Goal: Information Seeking & Learning: Compare options

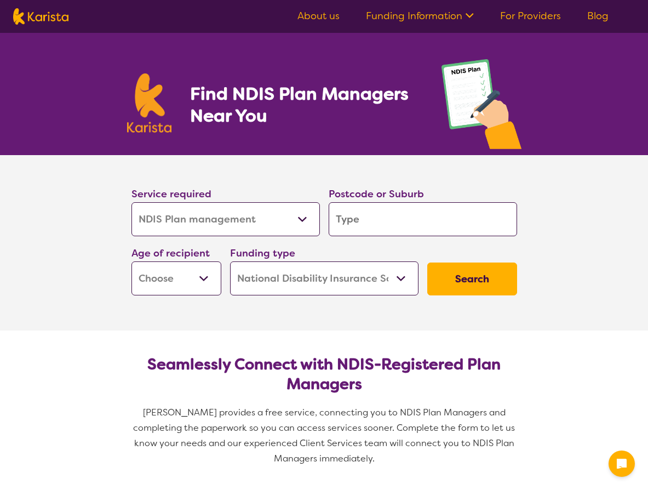
select select "NDIS Plan management"
select select "NDIS"
select select "NDIS Plan management"
select select "NDIS"
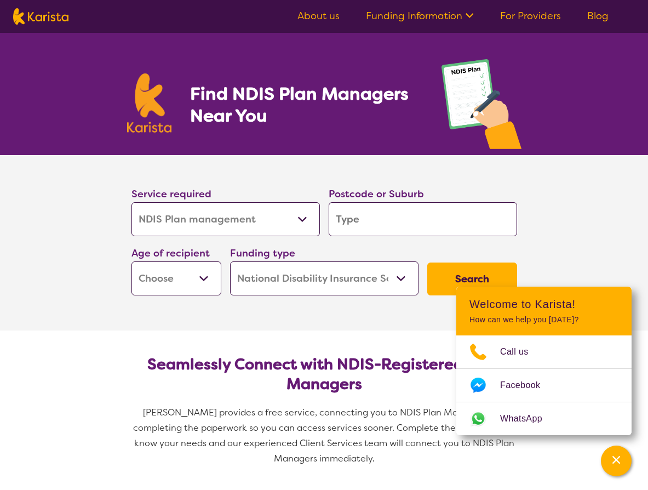
click at [378, 221] on input "search" at bounding box center [423, 219] width 188 height 34
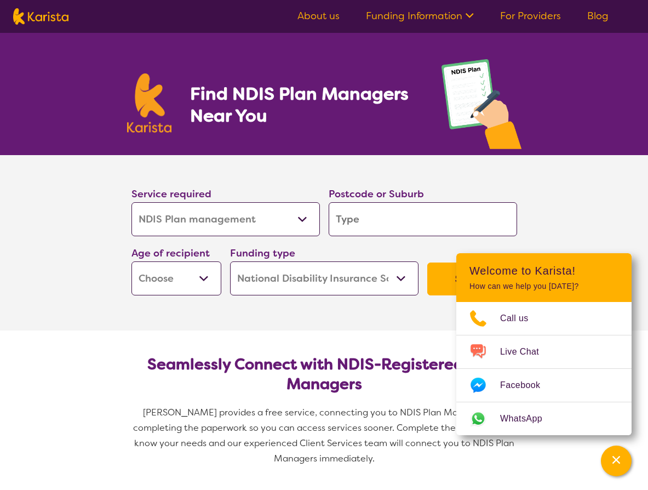
click at [379, 220] on input "search" at bounding box center [423, 219] width 188 height 34
type input "7000"
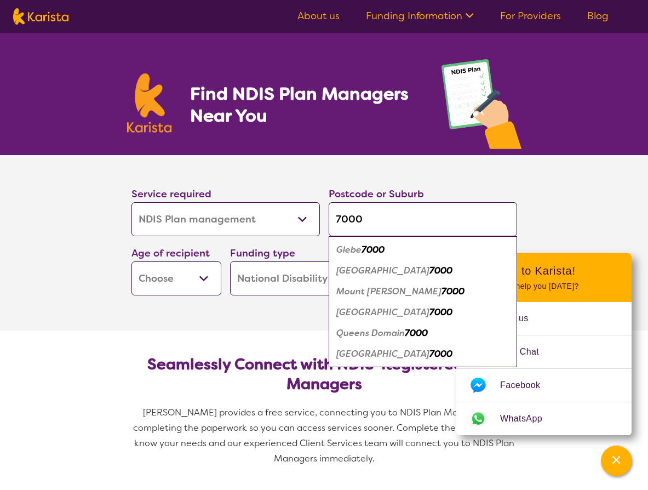
click at [201, 283] on select "Early Childhood - 0 to 9 Child - 10 to 11 Adolescent - 12 to 17 Adult - 18 to 6…" at bounding box center [176, 278] width 90 height 34
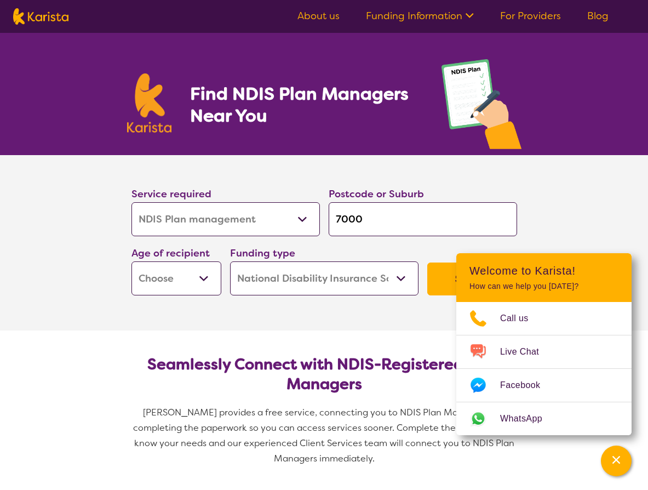
select select "AS"
click at [131, 261] on select "Early Childhood - 0 to 9 Child - 10 to 11 Adolescent - 12 to 17 Adult - 18 to 6…" at bounding box center [176, 278] width 90 height 34
select select "AS"
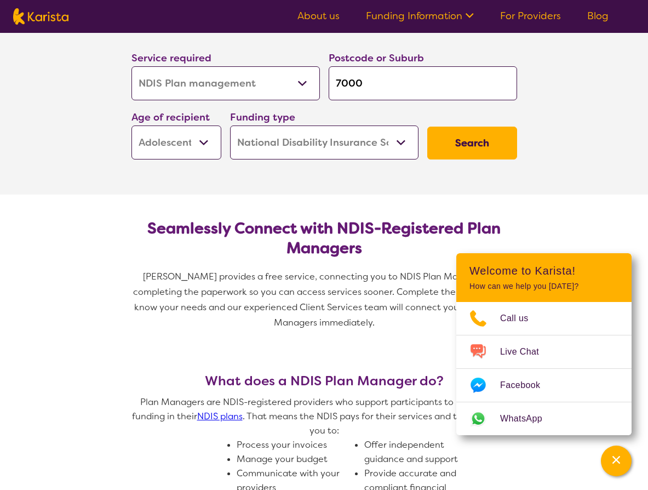
scroll to position [137, 0]
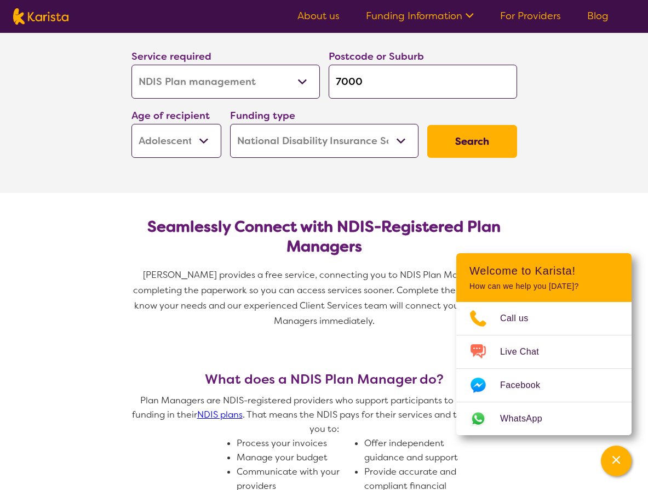
click at [452, 142] on button "Search" at bounding box center [472, 141] width 90 height 33
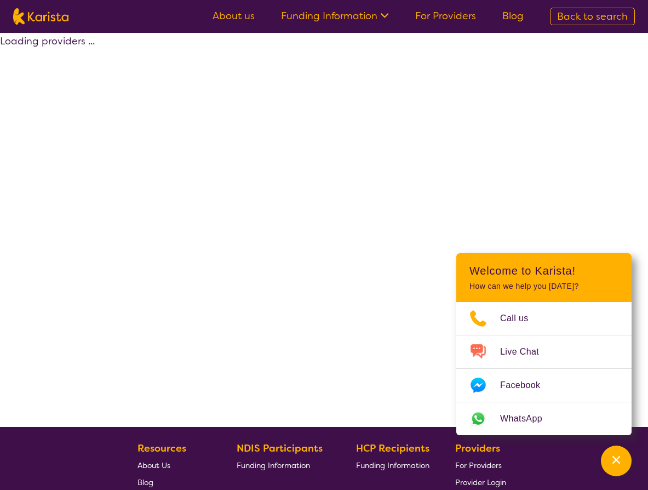
select select "by_score"
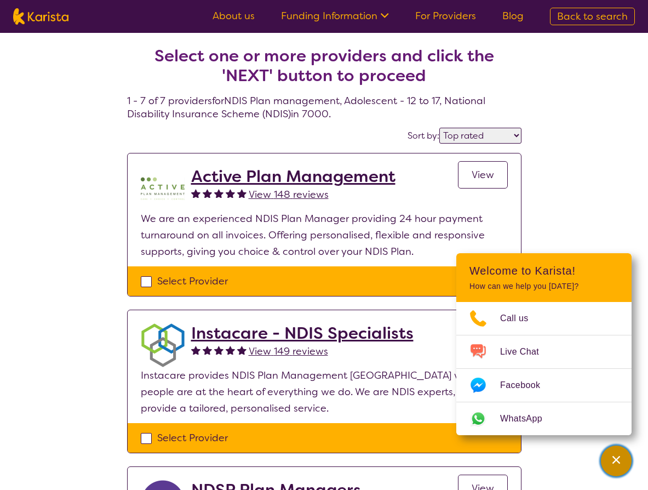
click at [615, 455] on icon "Channel Menu" at bounding box center [616, 459] width 11 height 11
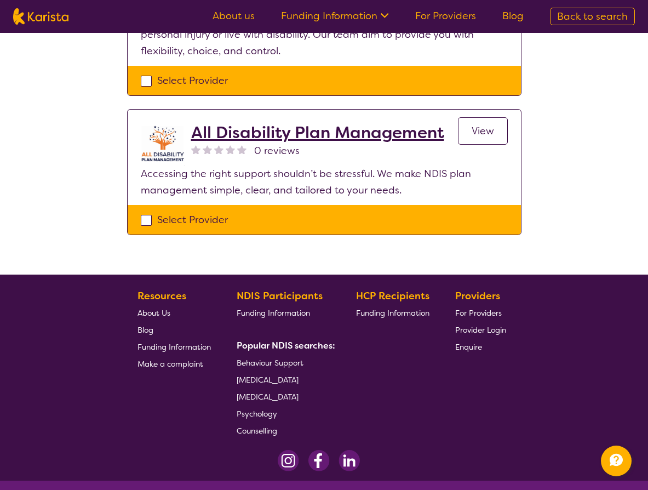
scroll to position [980, 0]
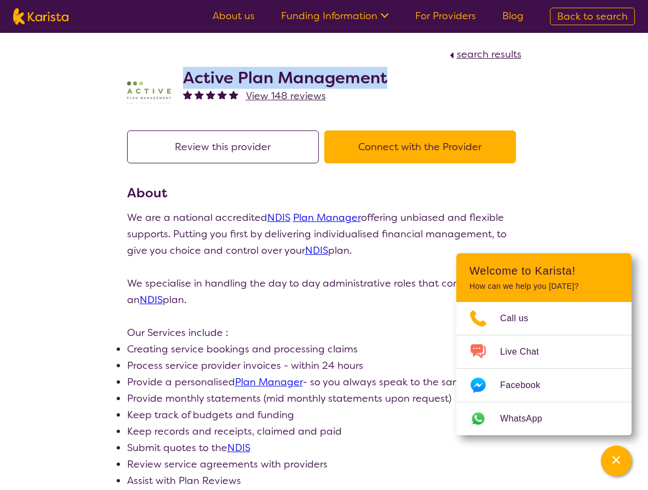
drag, startPoint x: 186, startPoint y: 78, endPoint x: 395, endPoint y: 85, distance: 209.4
click at [395, 85] on div "Active Plan Management View 148 reviews" at bounding box center [324, 89] width 394 height 55
copy h2 "Active Plan Management"
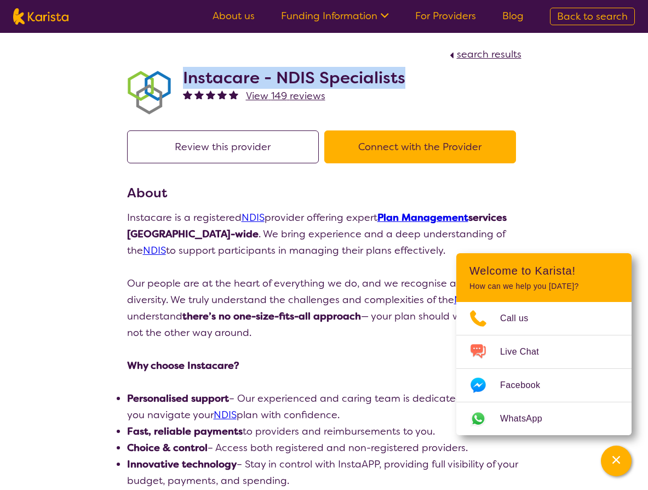
drag, startPoint x: 185, startPoint y: 78, endPoint x: 406, endPoint y: 78, distance: 221.8
click at [406, 78] on div "Instacare - NDIS Specialists View 149 reviews" at bounding box center [324, 89] width 394 height 55
copy h2 "Instacare - NDIS Specialists"
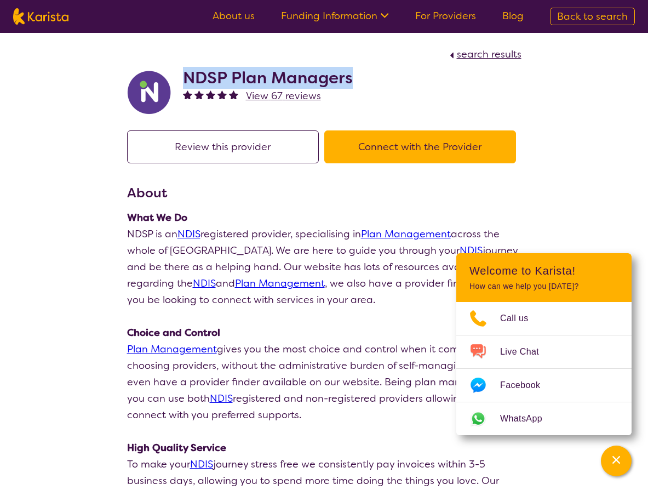
drag, startPoint x: 229, startPoint y: 79, endPoint x: 354, endPoint y: 82, distance: 124.4
click at [354, 82] on div "NDSP Plan Managers View 67 reviews" at bounding box center [324, 89] width 394 height 55
copy h2 "NDSP Plan Managers"
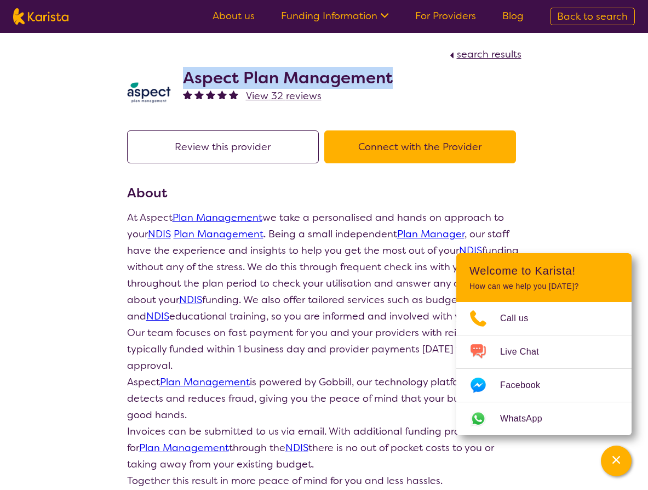
drag, startPoint x: 188, startPoint y: 78, endPoint x: 398, endPoint y: 79, distance: 210.3
click at [398, 79] on div "Aspect Plan Management View 32 reviews" at bounding box center [324, 89] width 394 height 55
copy h2 "Aspect Plan Management"
